Goal: Entertainment & Leisure: Consume media (video, audio)

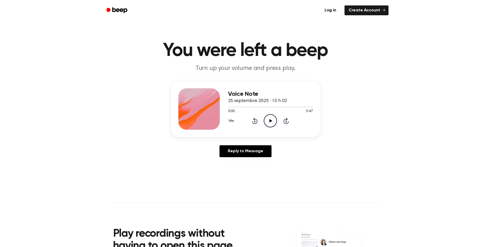
click at [270, 119] on icon "Play Audio" at bounding box center [270, 120] width 13 height 13
drag, startPoint x: 253, startPoint y: 107, endPoint x: 223, endPoint y: 107, distance: 30.5
click at [223, 107] on div "Voice Note 25 septembre 2025 · 15 h 02 0:14 0:47 Your browser does not support …" at bounding box center [245, 109] width 149 height 56
drag, startPoint x: 223, startPoint y: 107, endPoint x: 242, endPoint y: 107, distance: 19.4
click at [242, 107] on div at bounding box center [243, 107] width 30 height 1
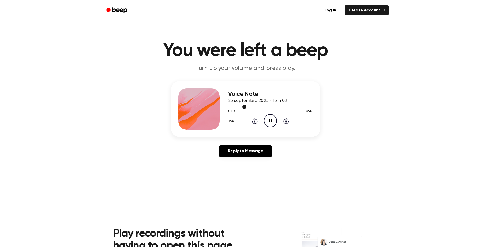
click at [233, 107] on div at bounding box center [270, 107] width 85 height 4
click at [275, 120] on icon "Play Audio" at bounding box center [270, 120] width 13 height 13
click at [261, 107] on div at bounding box center [270, 107] width 85 height 4
click at [268, 120] on icon "Play Audio" at bounding box center [270, 120] width 13 height 13
click at [268, 121] on icon "Play Audio" at bounding box center [270, 120] width 13 height 13
